Goal: Navigation & Orientation: Find specific page/section

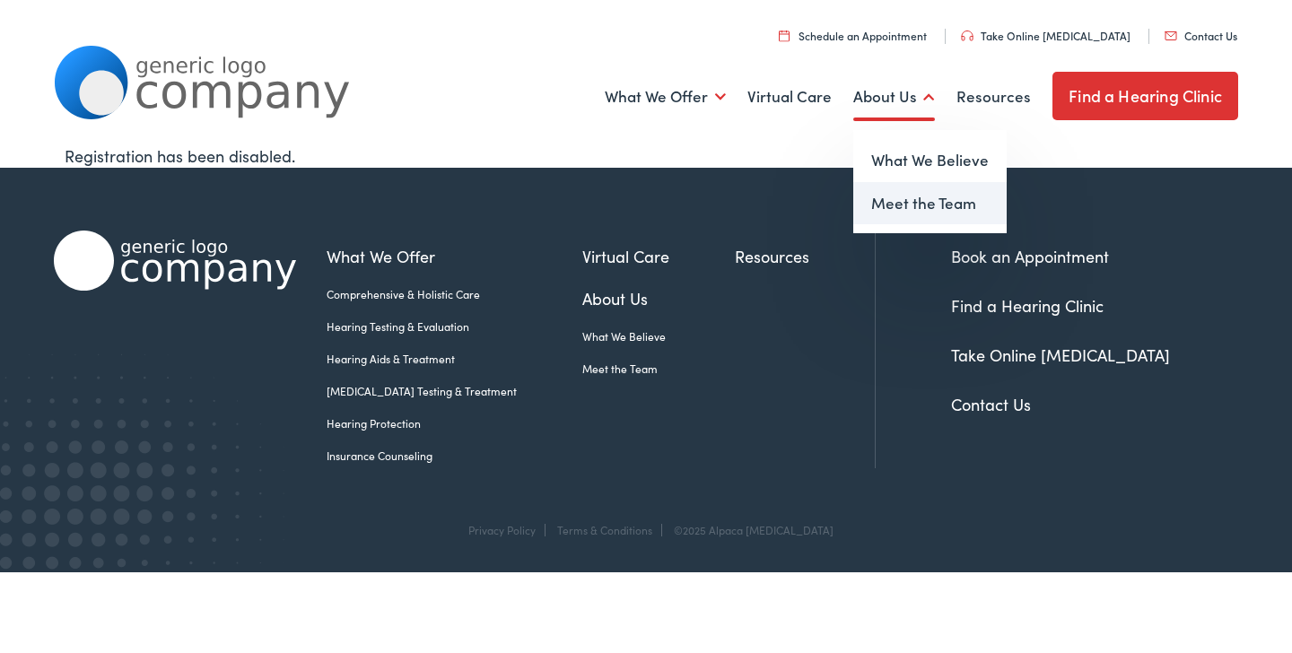
click at [898, 214] on link "Meet the Team" at bounding box center [929, 203] width 153 height 43
